Goal: Transaction & Acquisition: Subscribe to service/newsletter

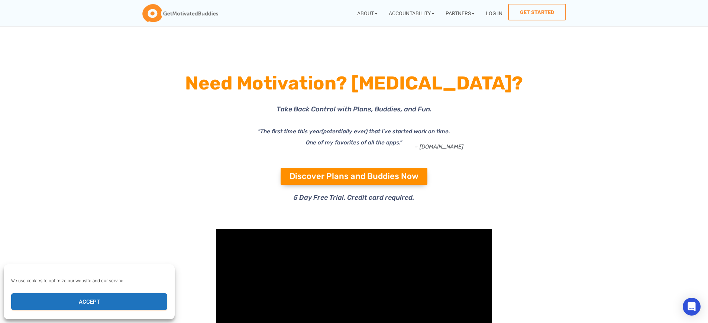
click at [386, 132] on icon "(potentially ever) that I've started work on time. One of my favorites of all t…" at bounding box center [378, 137] width 144 height 18
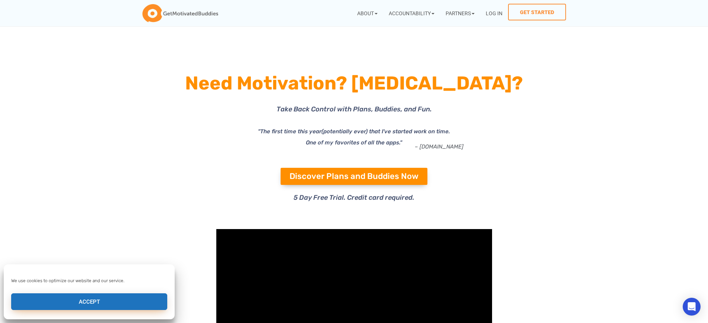
click at [89, 302] on button "Accept" at bounding box center [89, 302] width 156 height 17
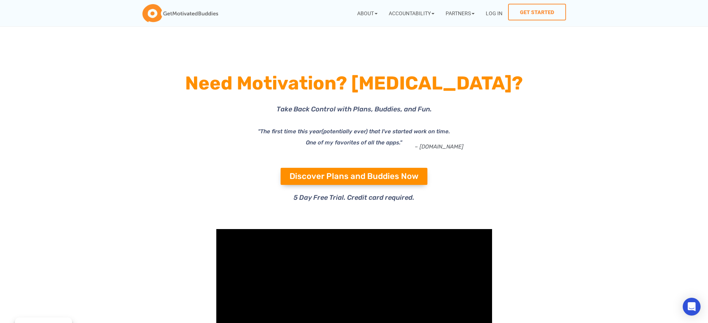
click at [386, 132] on icon "(potentially ever) that I've started work on time. One of my favorites of all t…" at bounding box center [378, 137] width 144 height 18
